Goal: Task Accomplishment & Management: Use online tool/utility

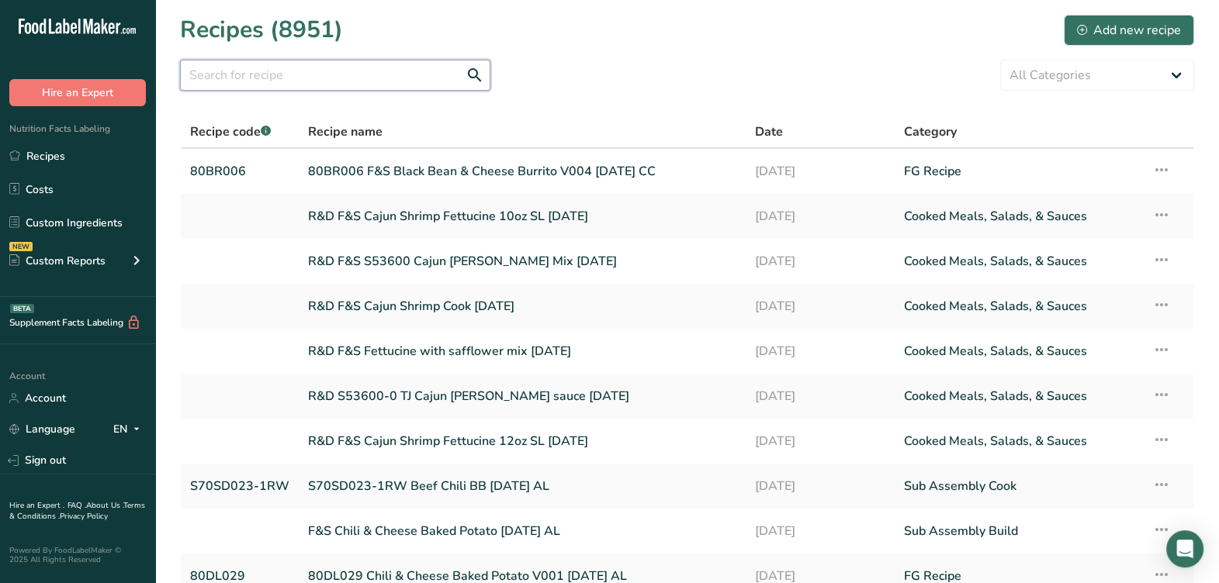
click at [377, 80] on input "text" at bounding box center [335, 75] width 310 height 31
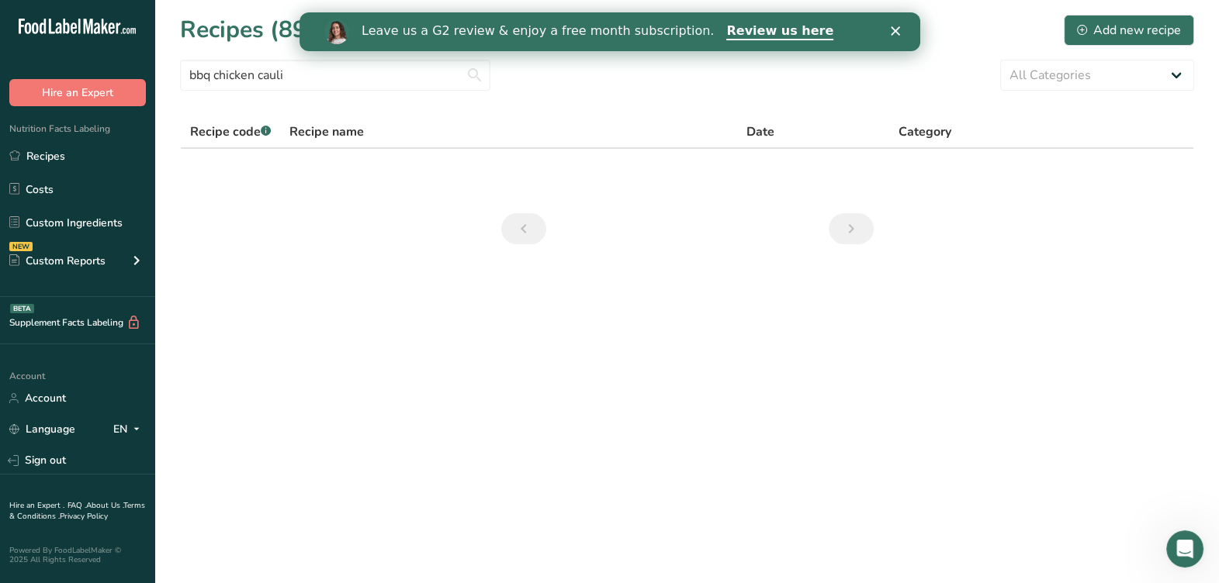
click at [890, 27] on icon "Close" at bounding box center [894, 30] width 9 height 9
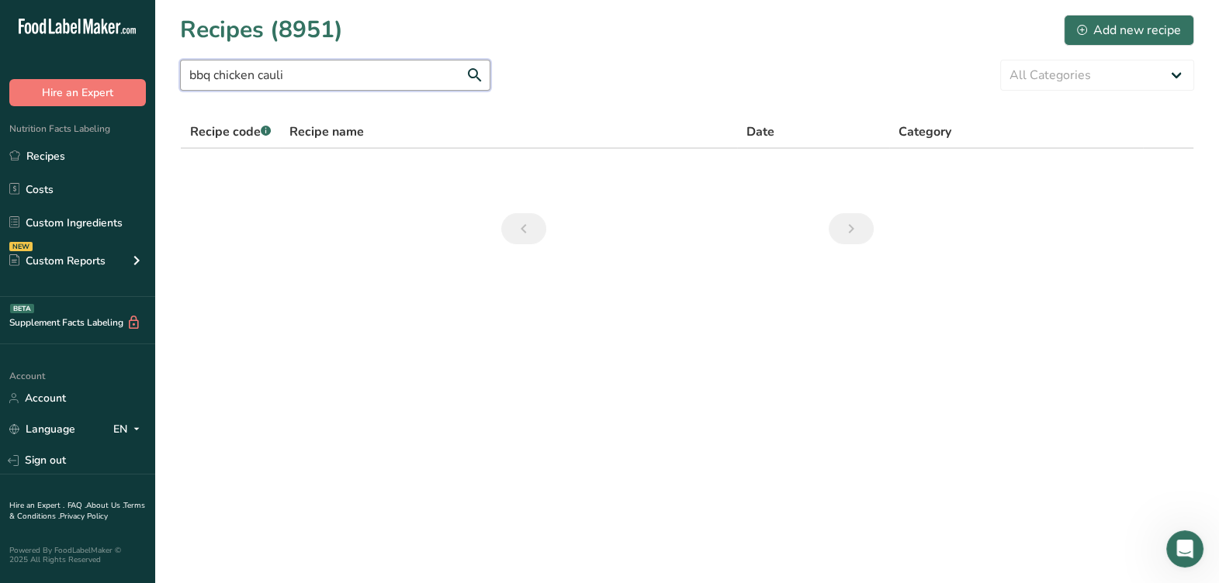
click at [347, 73] on input "bbq chicken cauli" at bounding box center [335, 75] width 310 height 31
drag, startPoint x: 413, startPoint y: 71, endPoint x: 61, endPoint y: 79, distance: 353.1
click at [61, 79] on div ".a-20{fill:#fff;} Hire an Expert Nutrition Facts Labeling Recipes Costs Custom …" at bounding box center [609, 291] width 1219 height 583
click at [275, 78] on input "heb bbq chicken cauliflower" at bounding box center [335, 75] width 310 height 31
drag, startPoint x: 282, startPoint y: 74, endPoint x: 291, endPoint y: 73, distance: 9.4
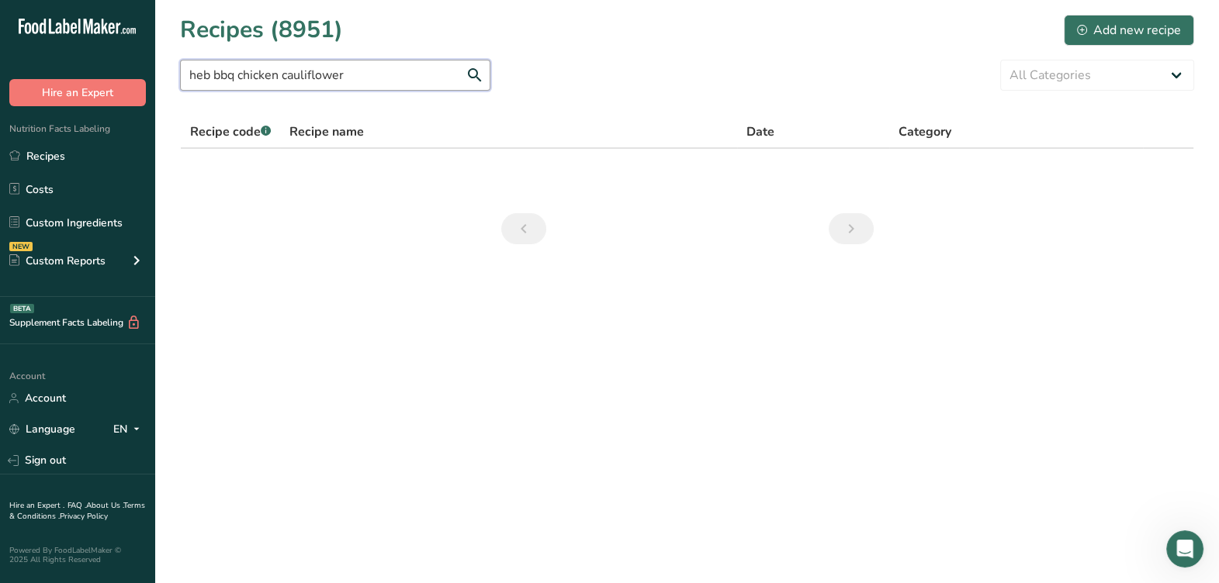
click at [281, 74] on input "heb bbq chicken cauliflower" at bounding box center [335, 75] width 310 height 31
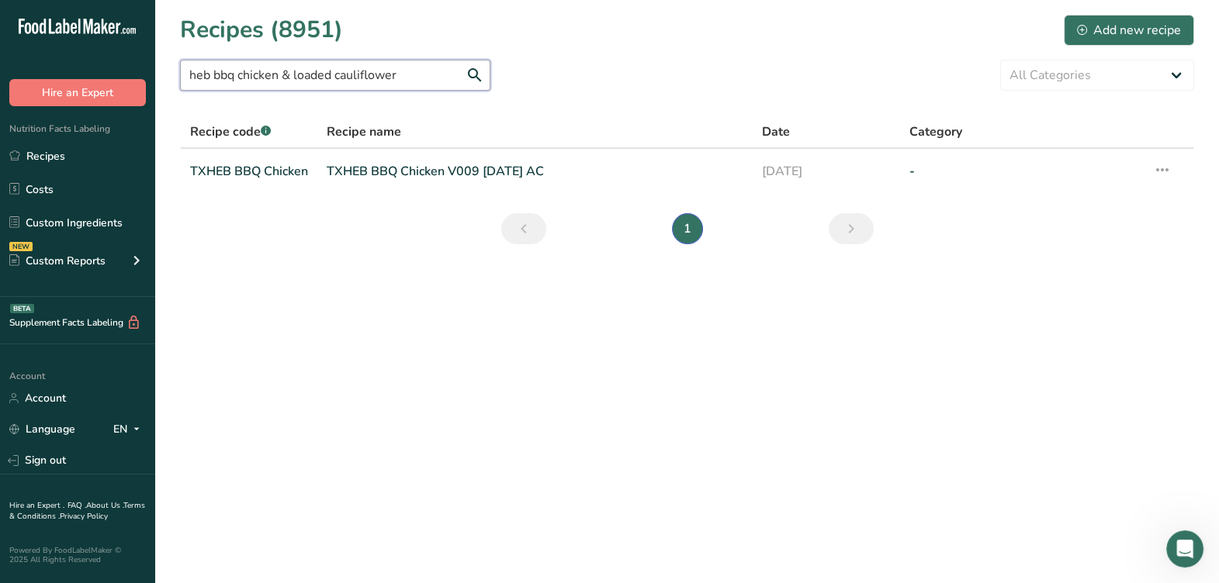
drag, startPoint x: 220, startPoint y: 77, endPoint x: 254, endPoint y: 74, distance: 34.3
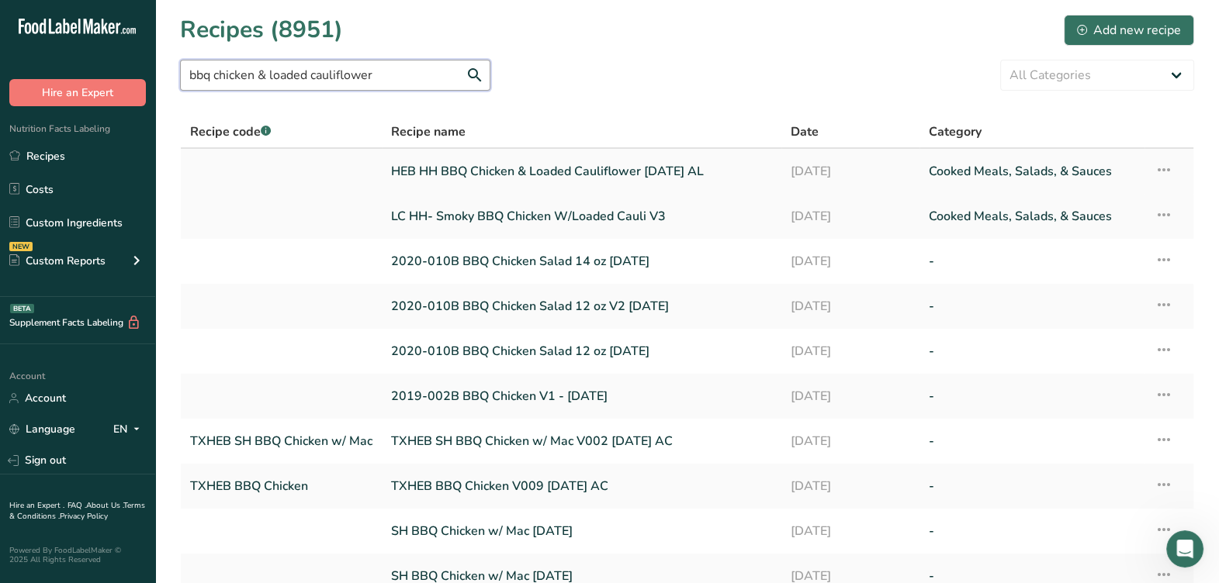
type input "bbq chicken & loaded cauliflower"
click at [500, 174] on link "HEB HH BBQ Chicken & Loaded Cauliflower 5-2-25 AL" at bounding box center [581, 171] width 381 height 33
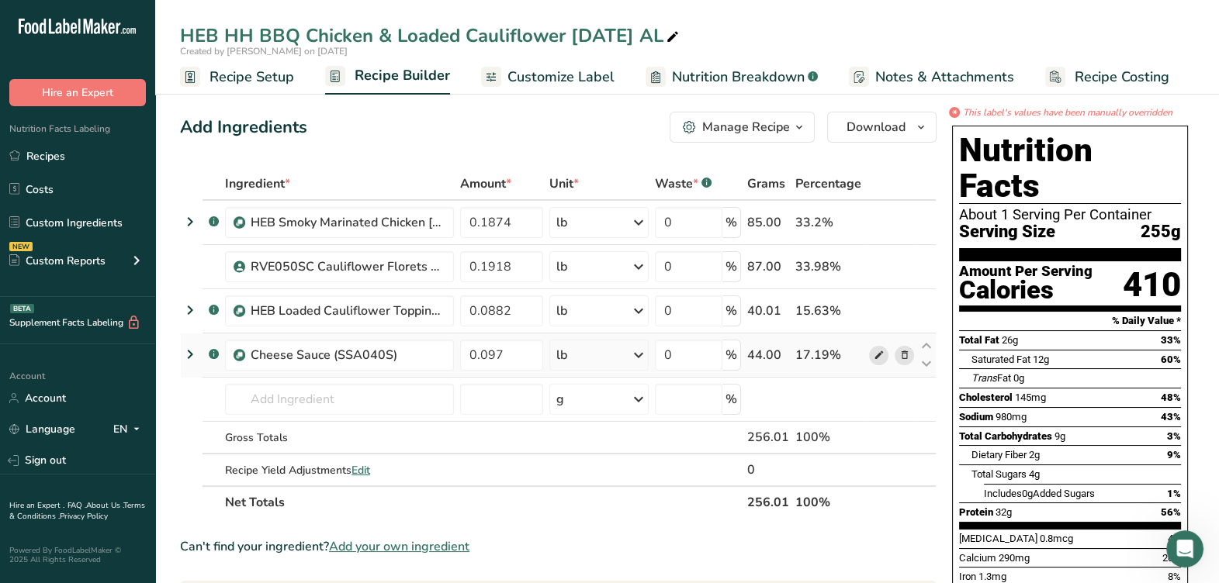
click at [877, 357] on icon at bounding box center [878, 356] width 11 height 16
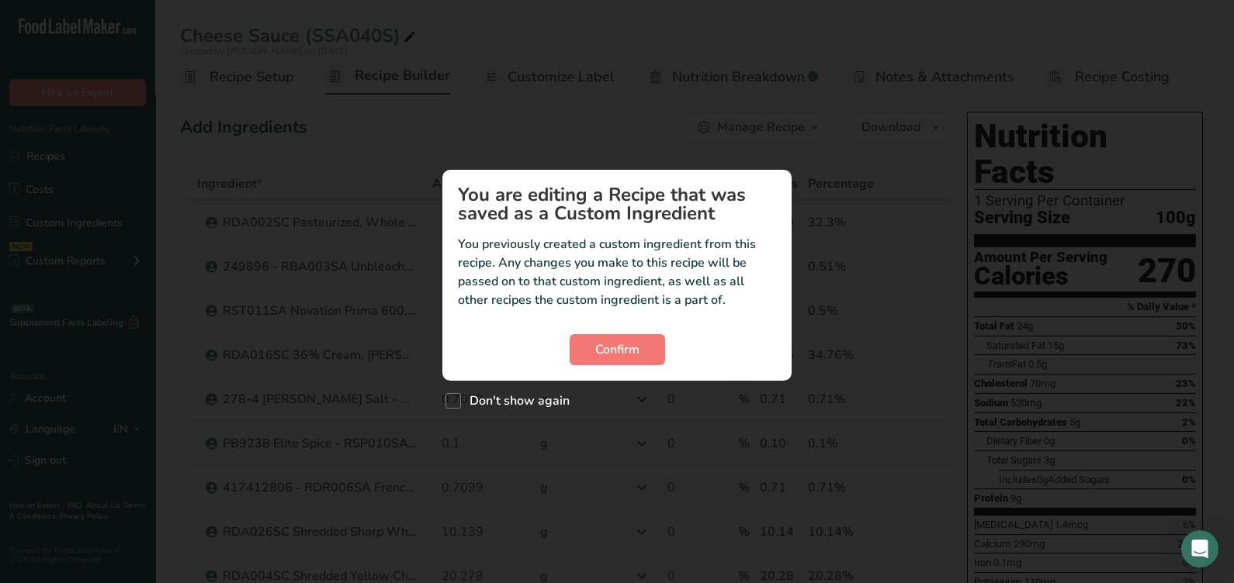
click at [670, 355] on div "Confirm" at bounding box center [617, 349] width 318 height 31
click at [642, 344] on button "Confirm" at bounding box center [616, 349] width 95 height 31
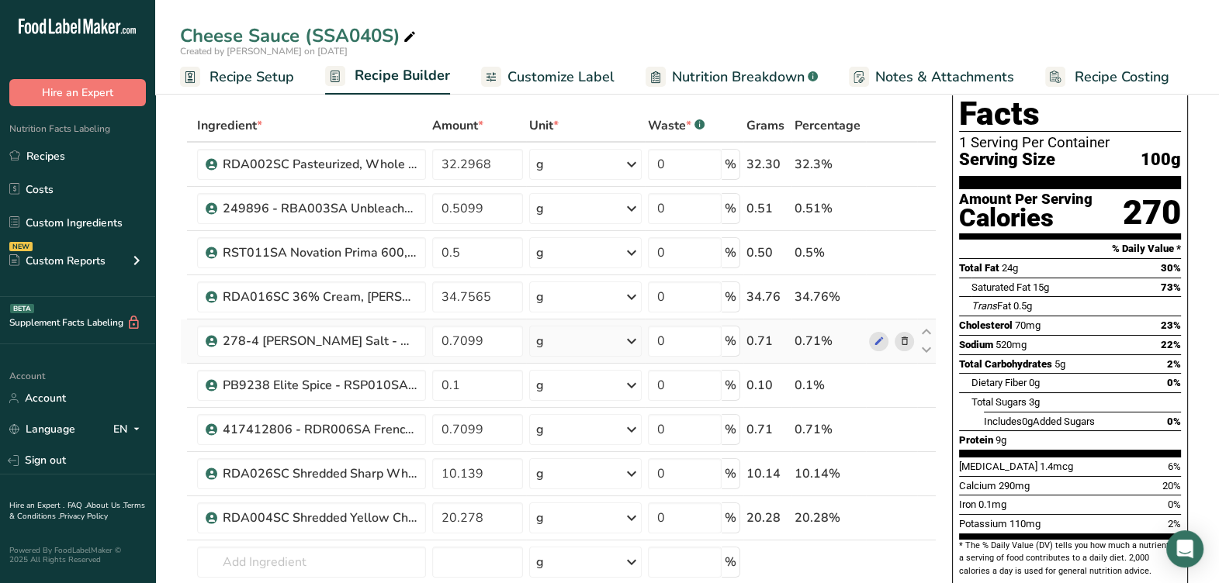
scroll to position [96, 0]
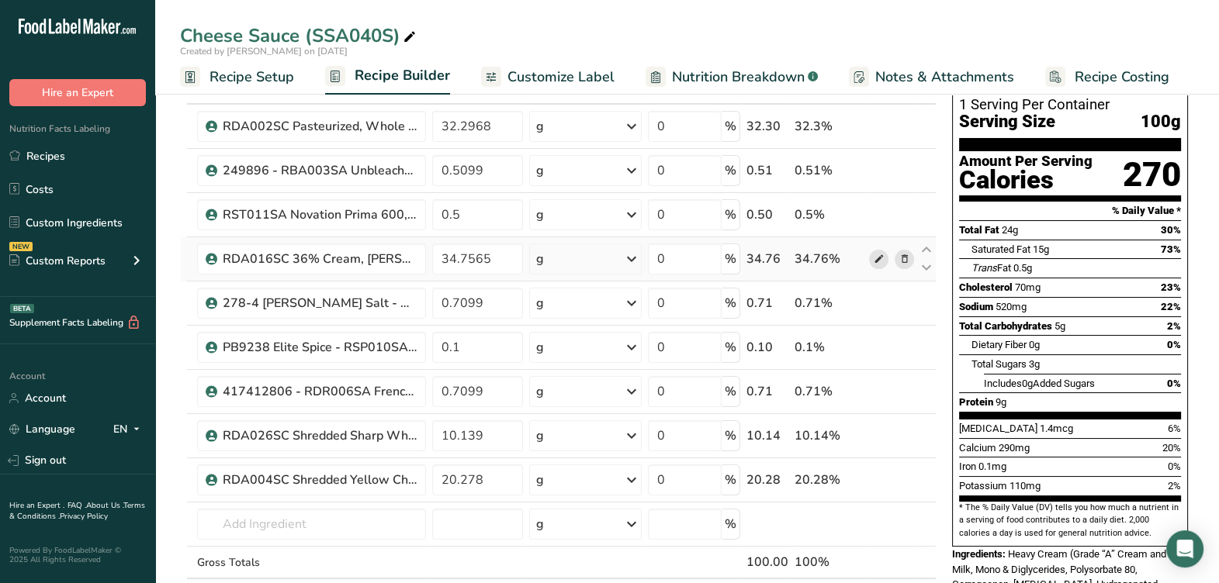
click at [876, 261] on icon at bounding box center [878, 259] width 11 height 16
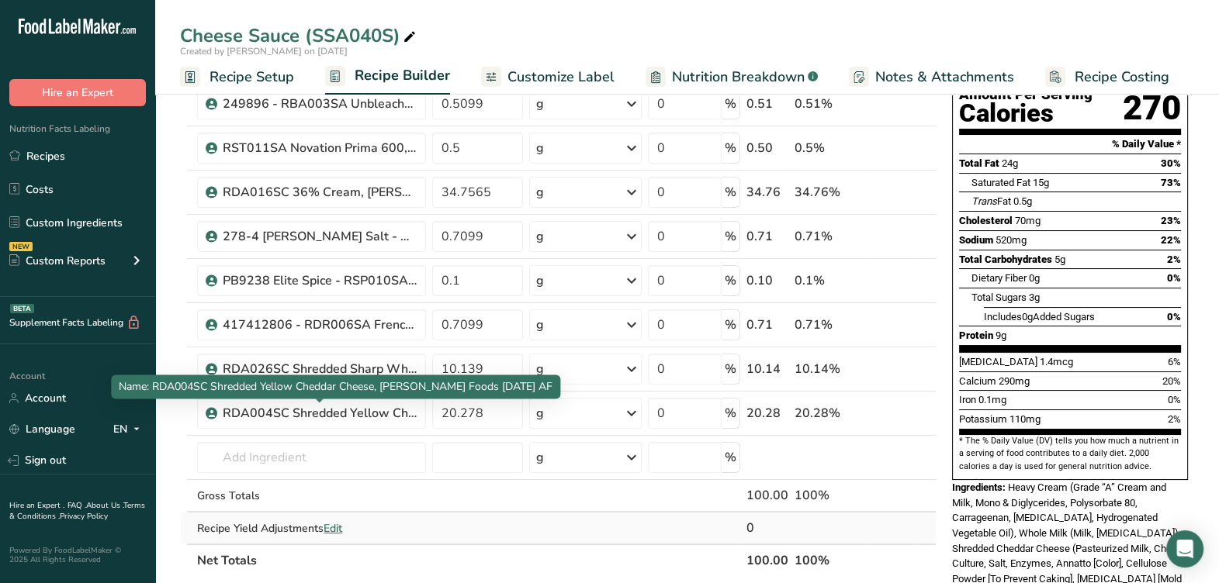
scroll to position [193, 0]
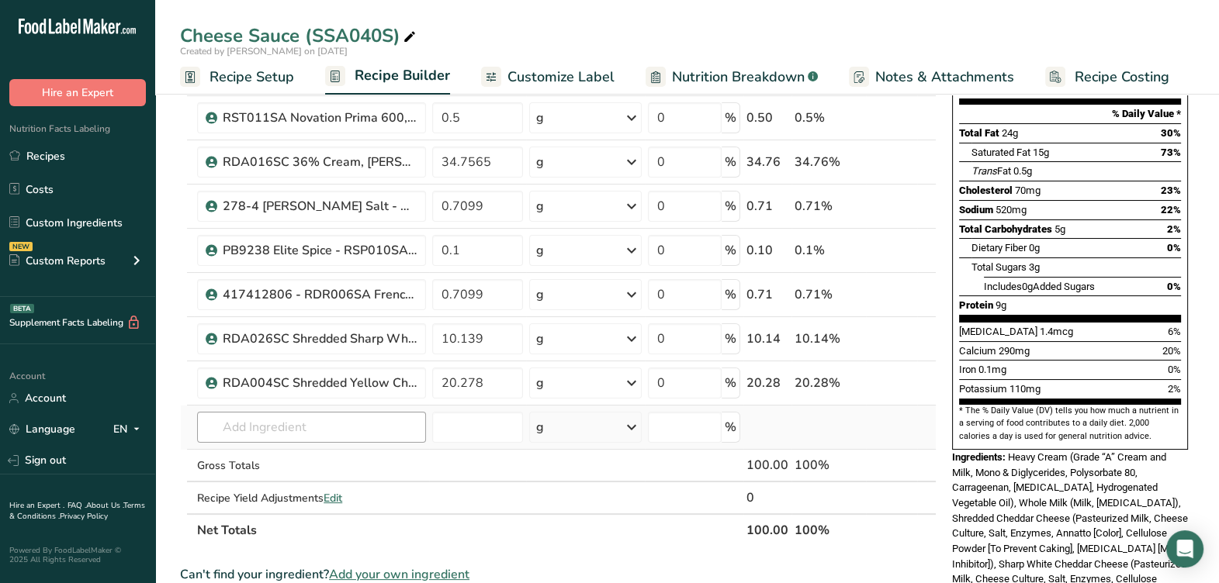
drag, startPoint x: 291, startPoint y: 408, endPoint x: 282, endPoint y: 420, distance: 14.9
click at [291, 408] on td "Almond flour 1211 Milk, whole, 3.25% milkfat, without added vitamin A and [MEDI…" at bounding box center [311, 428] width 235 height 44
click at [282, 420] on input "text" at bounding box center [311, 427] width 229 height 31
paste input "RDA016SC"
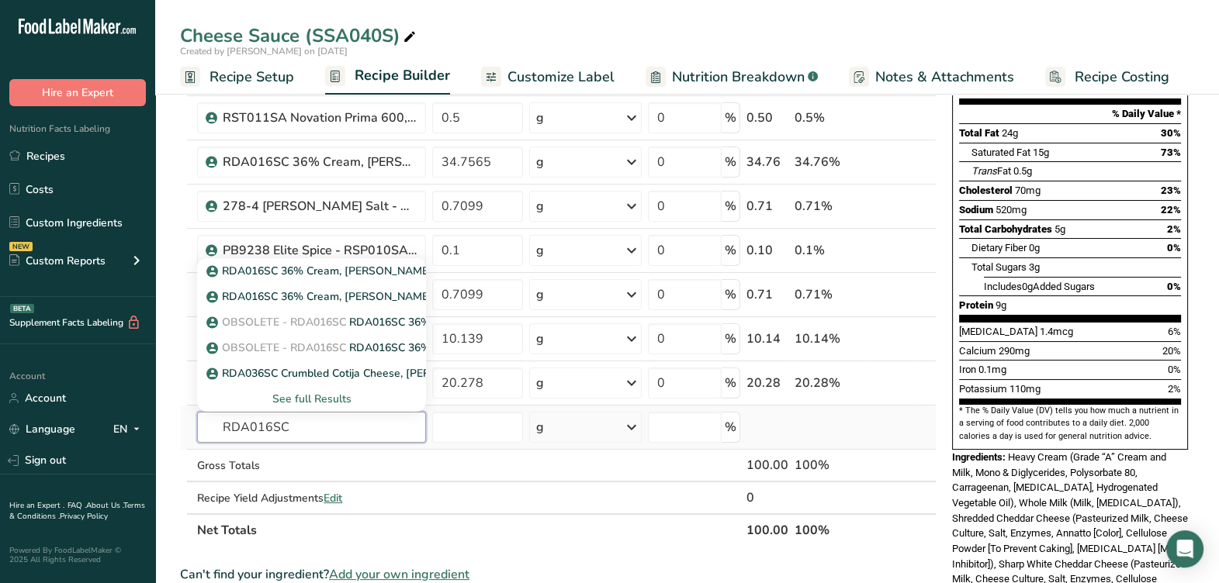
type input "RDA016SC"
click at [299, 401] on div "See full Results" at bounding box center [311, 399] width 204 height 16
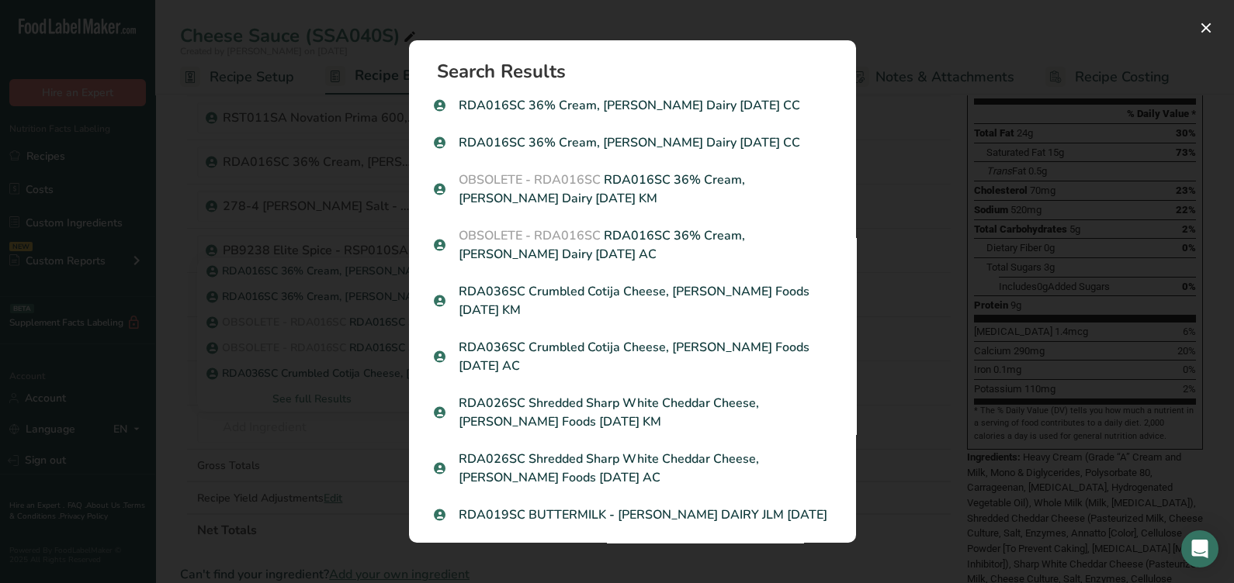
click at [964, 446] on div "Search results modal" at bounding box center [617, 291] width 1234 height 583
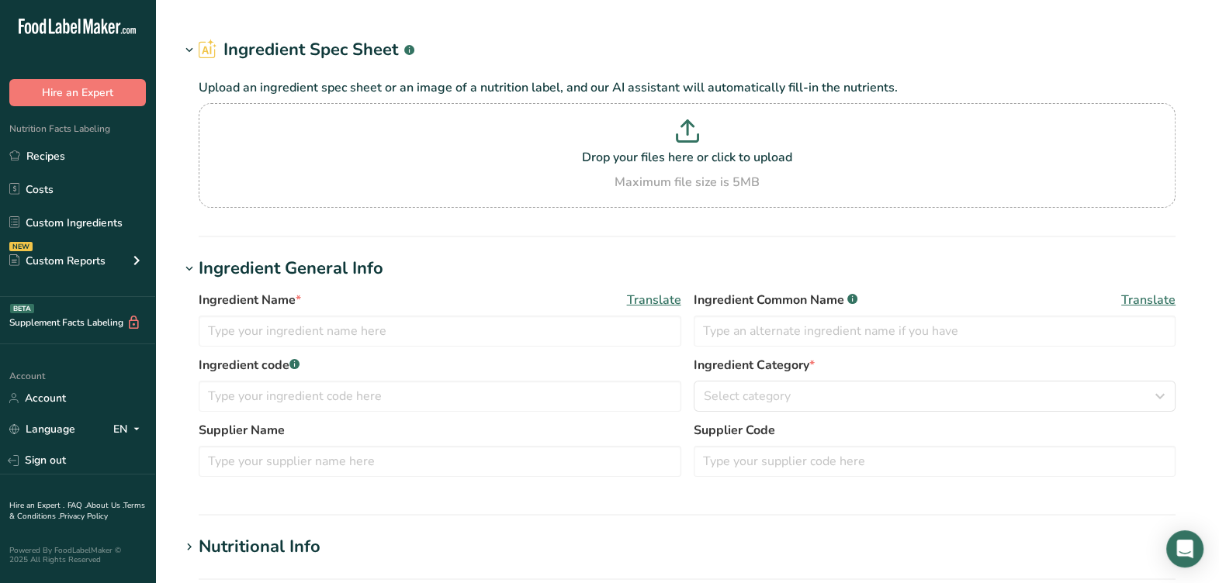
type input "RDA016SC 36% Cream, Hiland Dairy 03-14-23 CC"
type input "Heavy Cream"
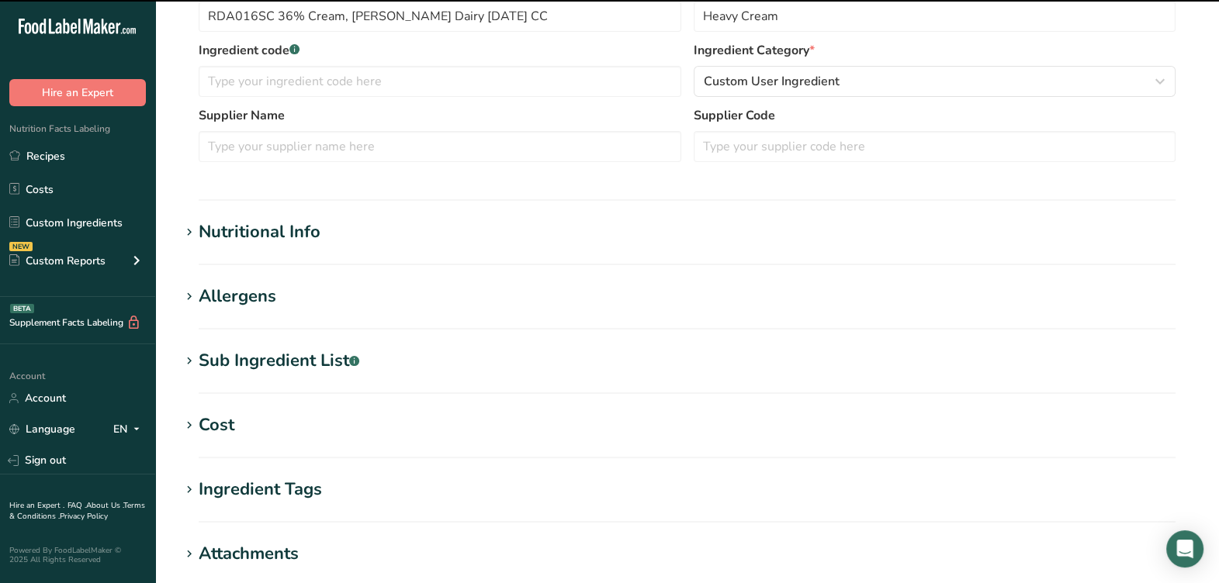
scroll to position [387, 0]
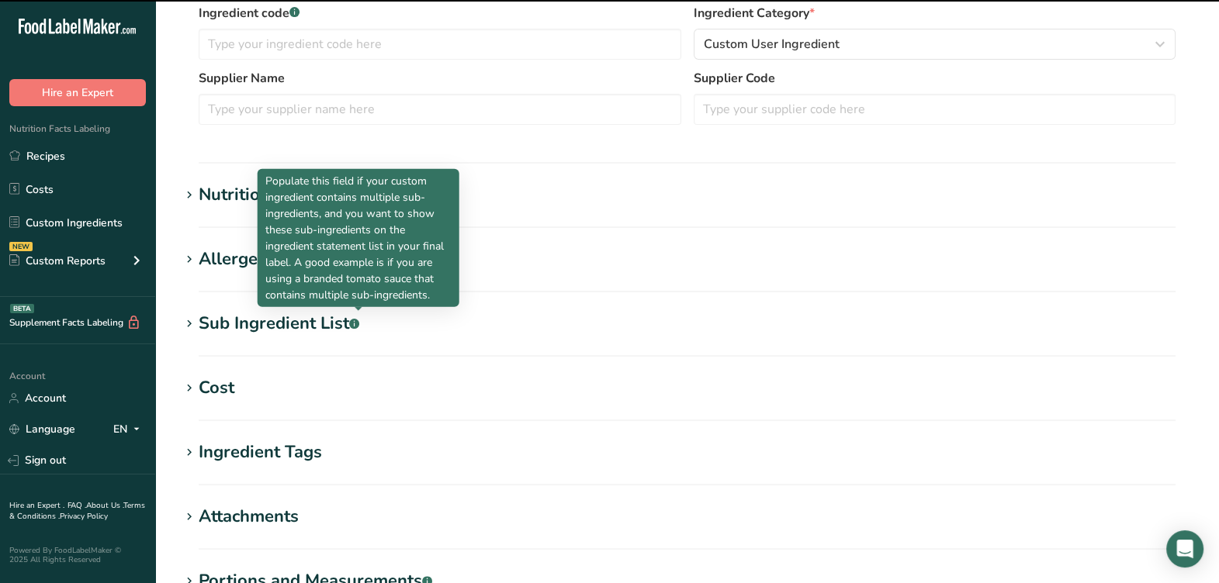
click at [359, 319] on icon ".a-a{fill:#347362;}.b-a{fill:#fff;}" at bounding box center [354, 324] width 10 height 10
type textarea "Grade “A” Cream and Milk, Mono & Diglycerides, Polysorbate 80, Carrageenan, Dex…"
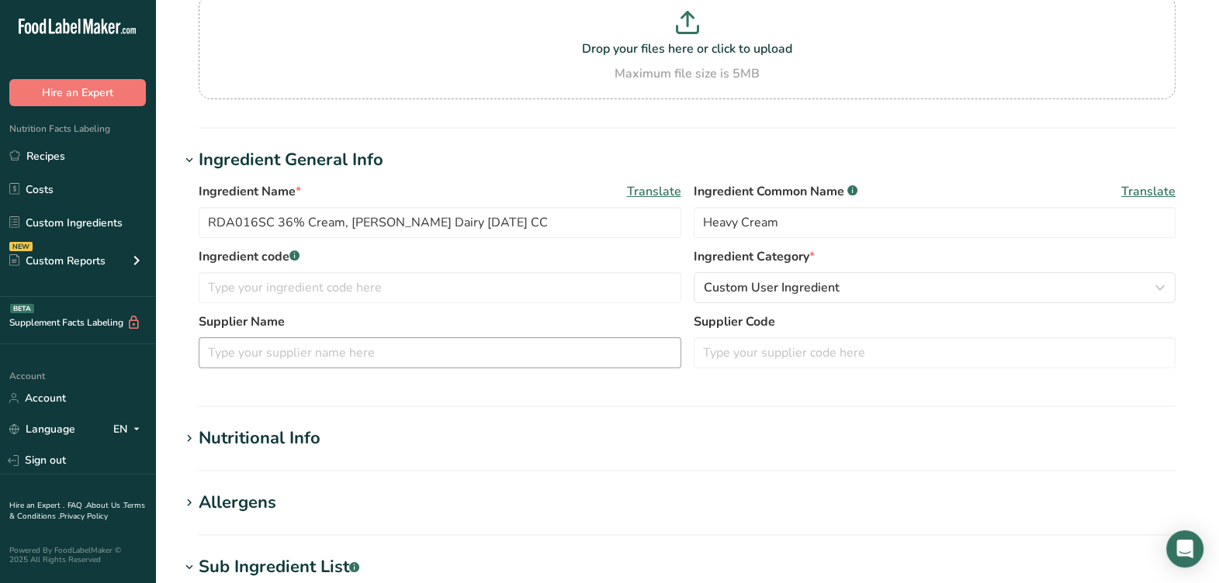
scroll to position [0, 0]
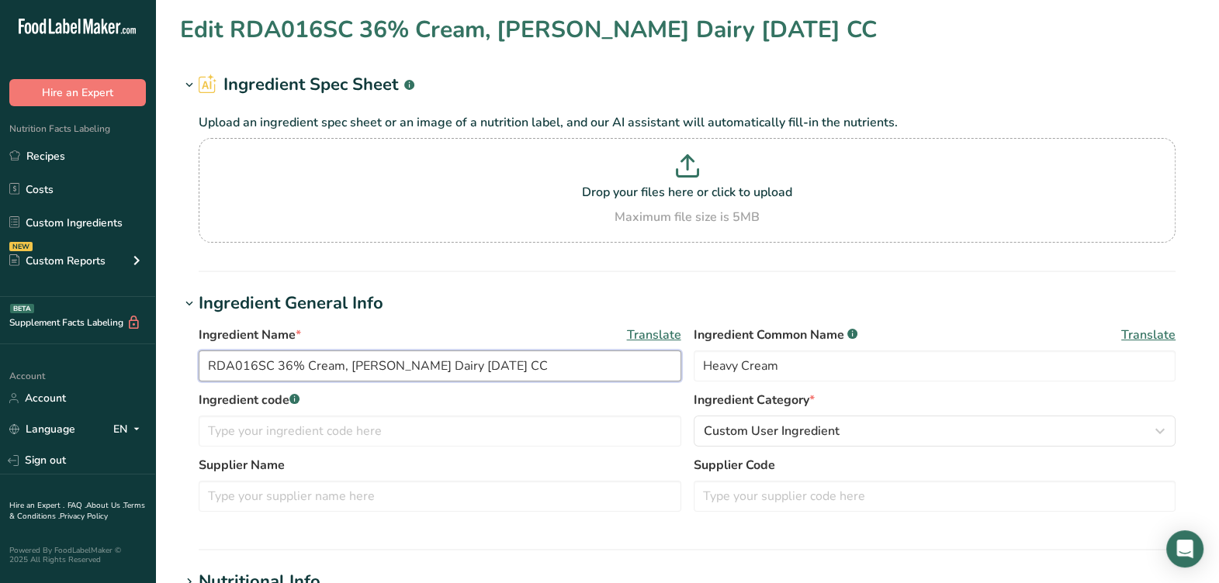
drag, startPoint x: 270, startPoint y: 365, endPoint x: 149, endPoint y: 365, distance: 121.0
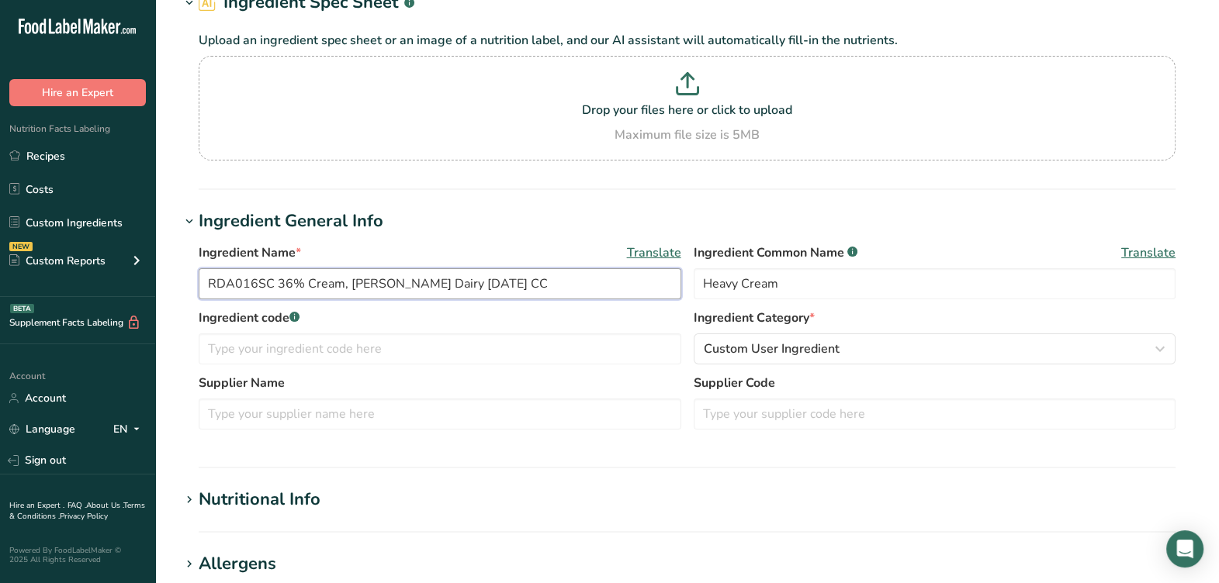
scroll to position [291, 0]
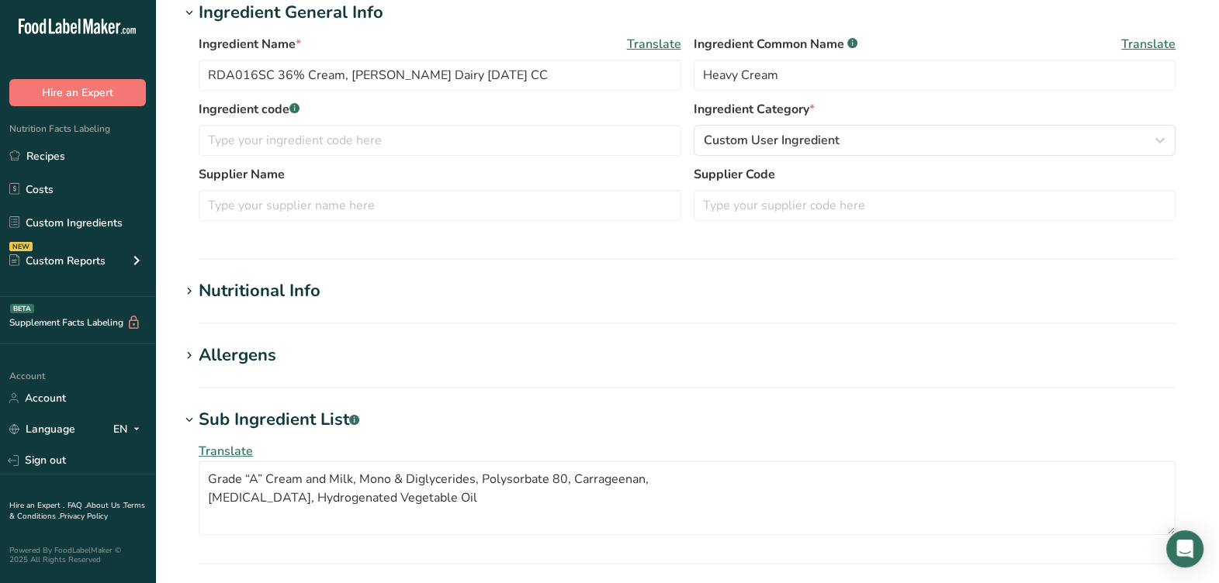
click at [600, 106] on label "Ingredient code .a-a{fill:#347362;}.b-a{fill:#fff;}" at bounding box center [440, 109] width 483 height 19
